Goal: Information Seeking & Learning: Learn about a topic

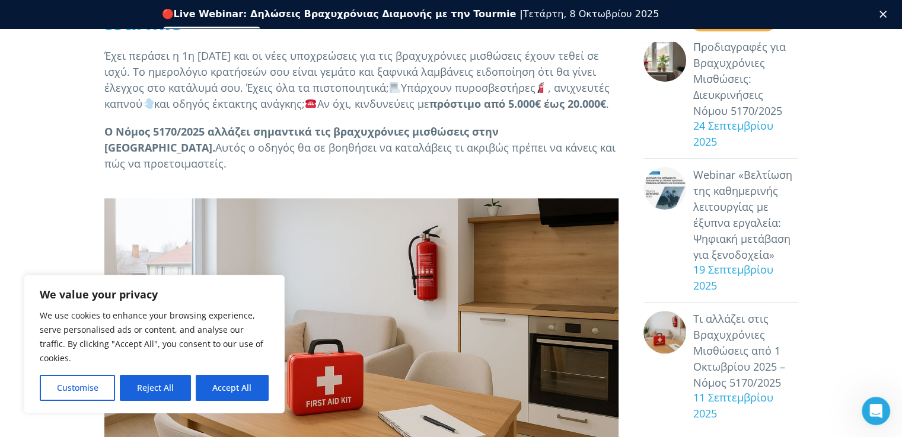
scroll to position [286, 0]
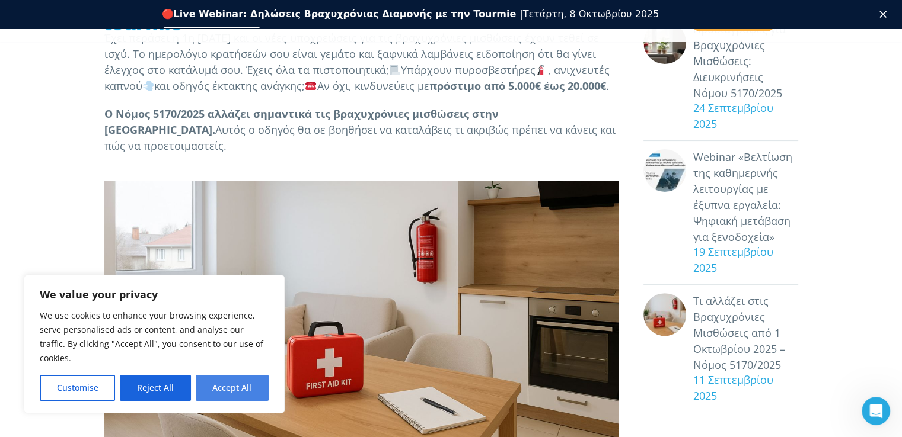
click at [234, 389] on button "Accept All" at bounding box center [232, 388] width 73 height 26
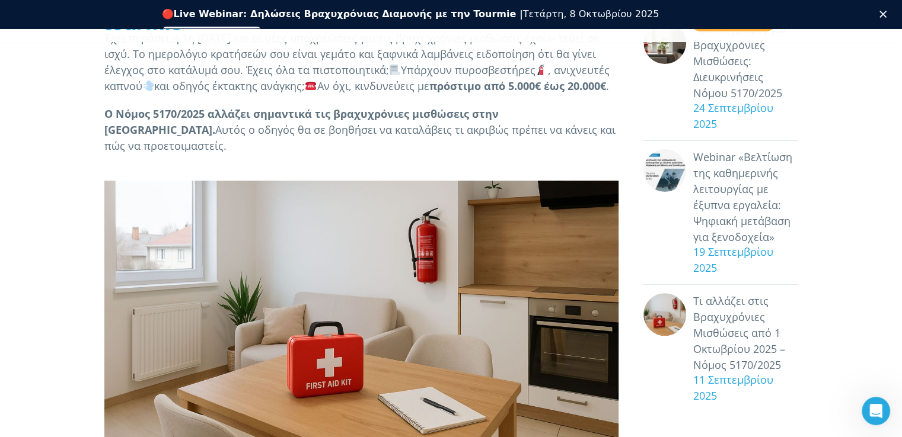
checkbox input "true"
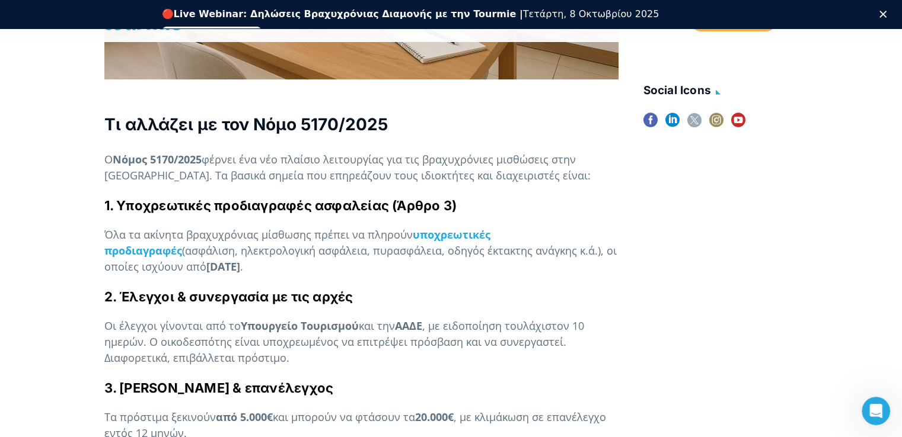
scroll to position [665, 0]
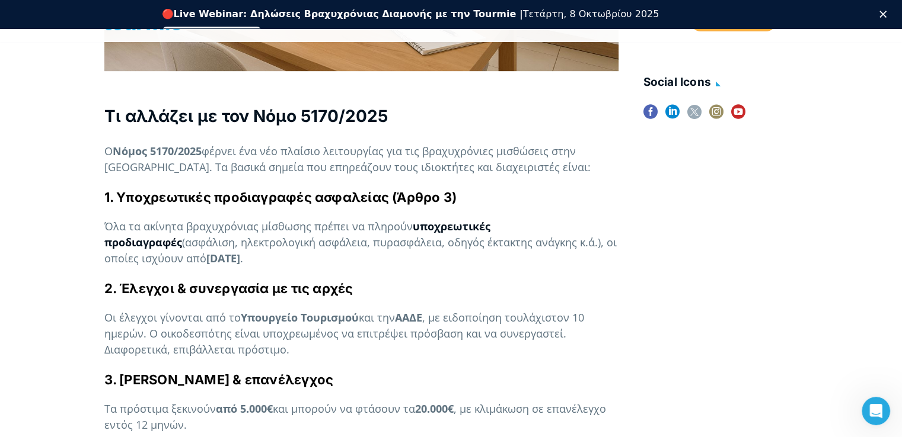
click at [455, 227] on strong "υποχρεωτικές προδιαγραφές" at bounding box center [297, 234] width 386 height 30
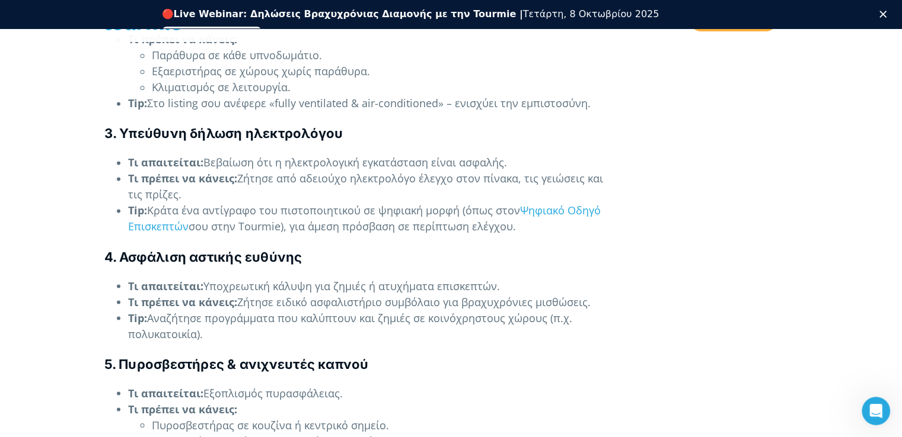
scroll to position [1999, 0]
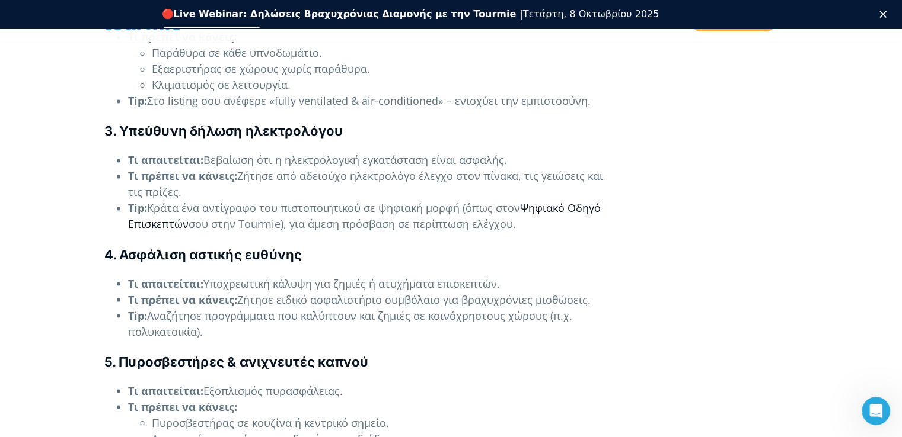
click at [168, 228] on link "Ψηφιακό Οδηγό Επισκεπτών" at bounding box center [364, 216] width 472 height 30
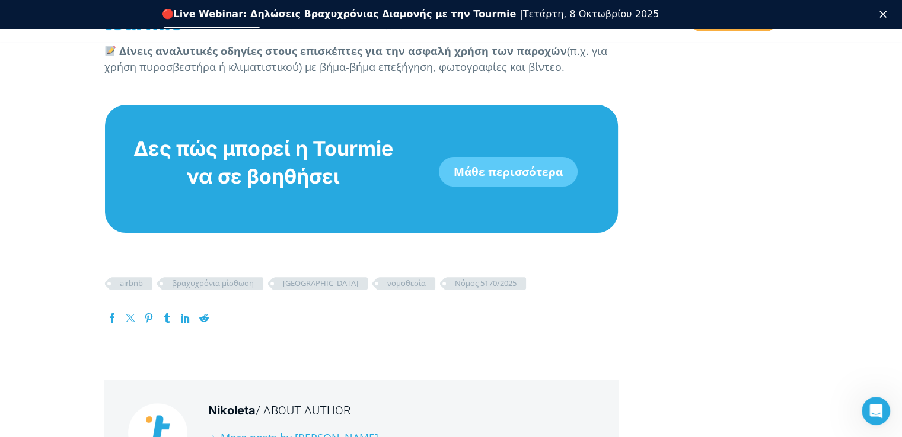
scroll to position [4796, 0]
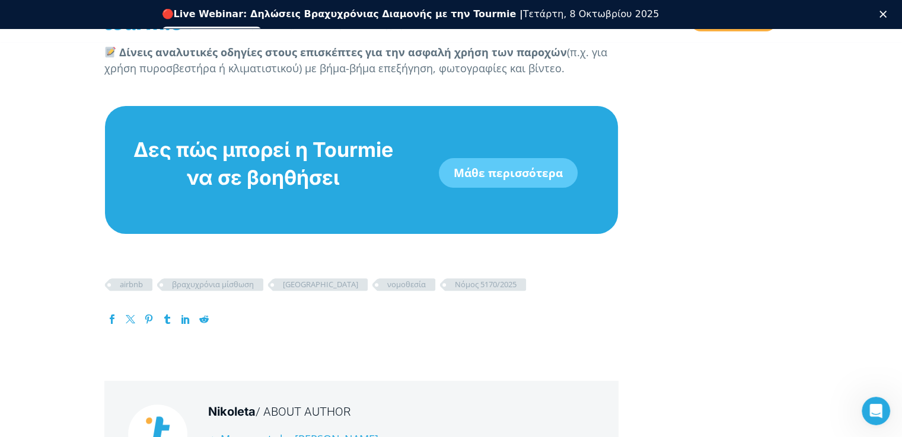
click at [492, 158] on link "Μάθε περισσότερα" at bounding box center [508, 173] width 139 height 30
